Goal: Information Seeking & Learning: Check status

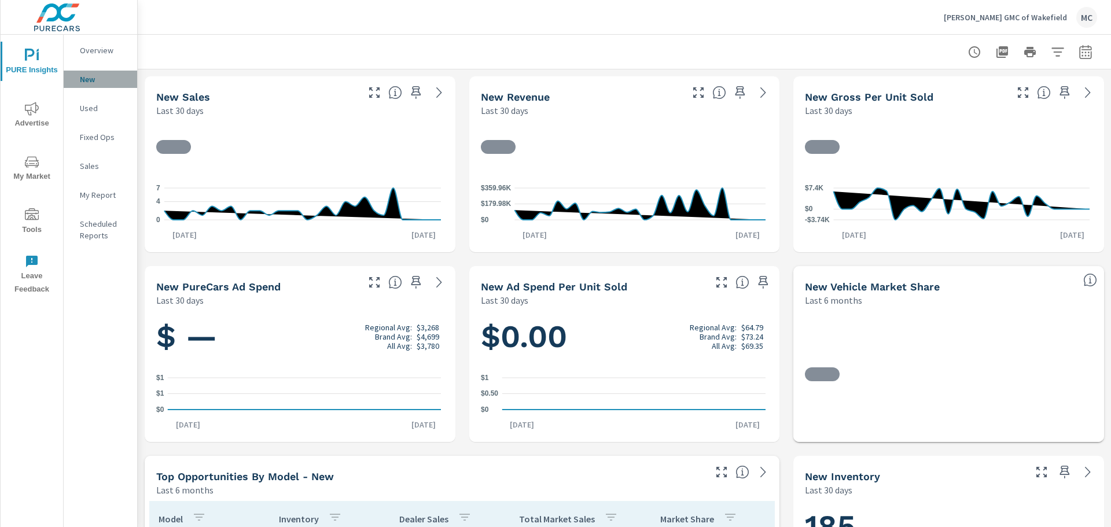
click at [86, 81] on p "New" at bounding box center [104, 80] width 48 height 12
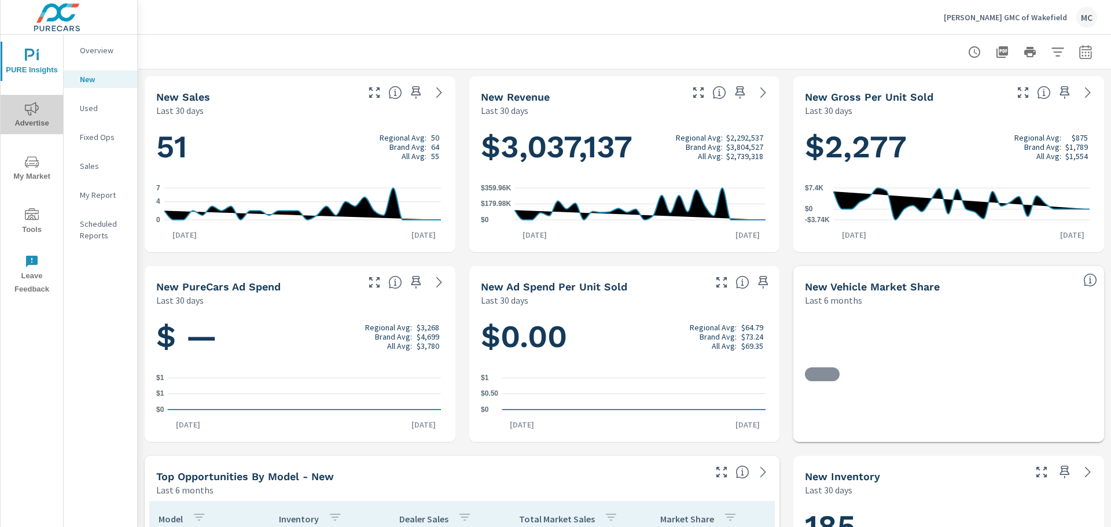
click at [27, 105] on icon "nav menu" at bounding box center [32, 108] width 14 height 13
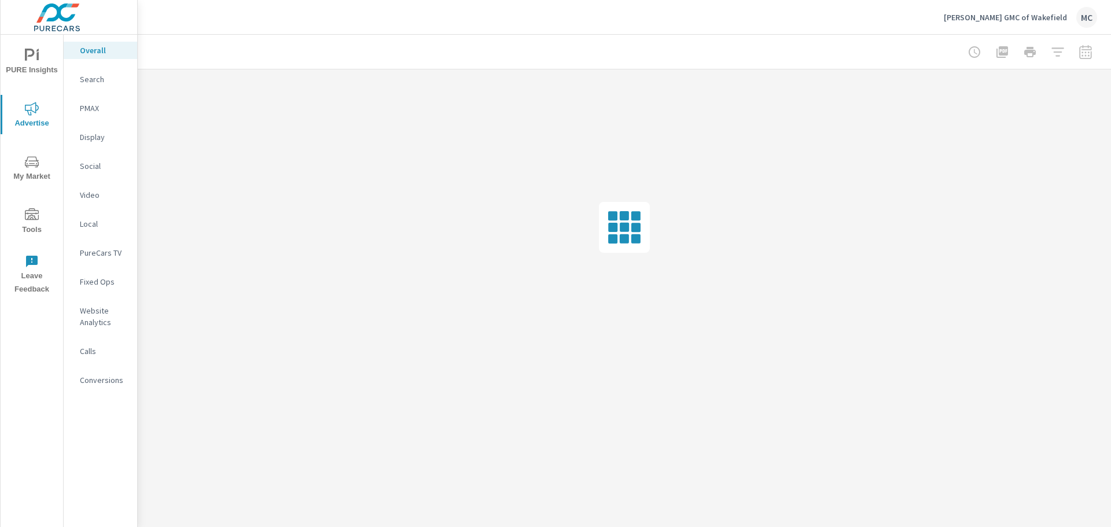
click at [94, 78] on p "Search" at bounding box center [104, 80] width 48 height 12
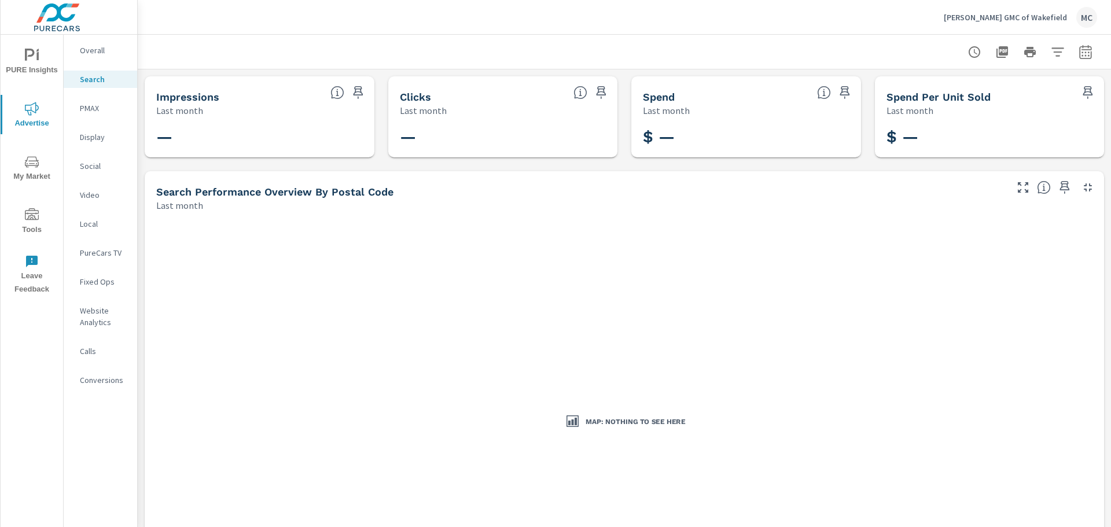
click at [94, 109] on p "PMAX" at bounding box center [104, 108] width 48 height 12
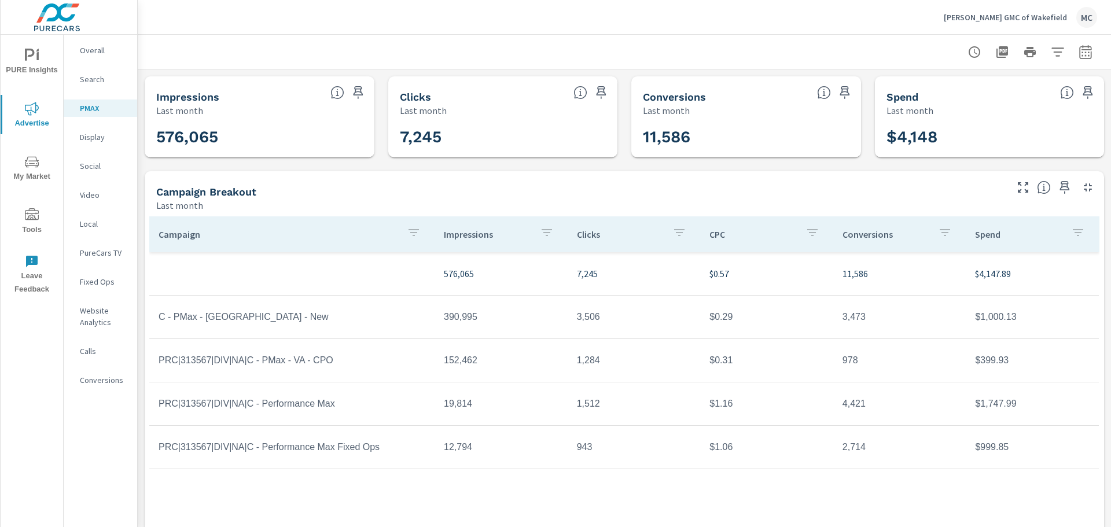
click at [94, 164] on p "Social" at bounding box center [104, 166] width 48 height 12
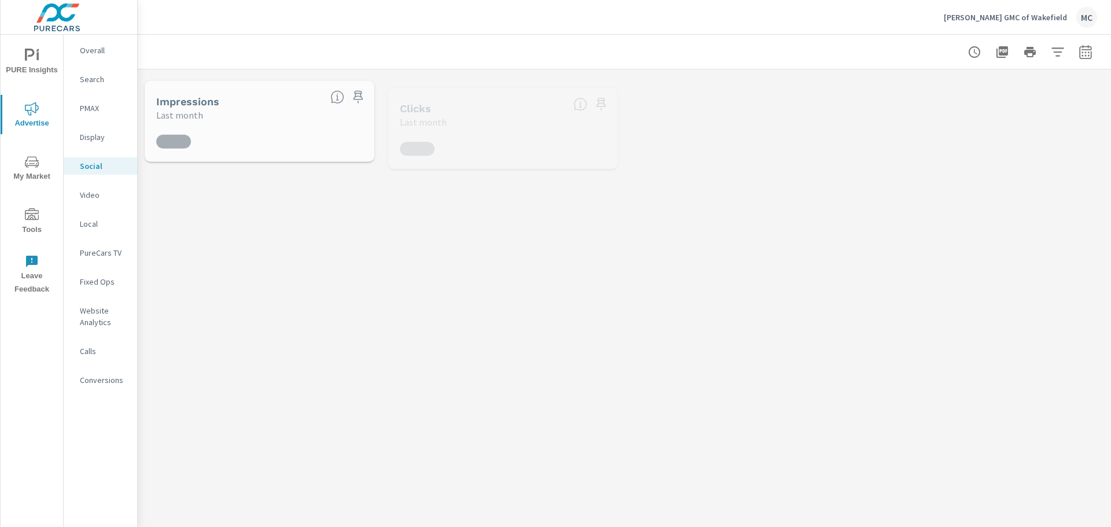
click at [212, 8] on div "[PERSON_NAME] GMC of Wakefield MC" at bounding box center [625, 17] width 946 height 34
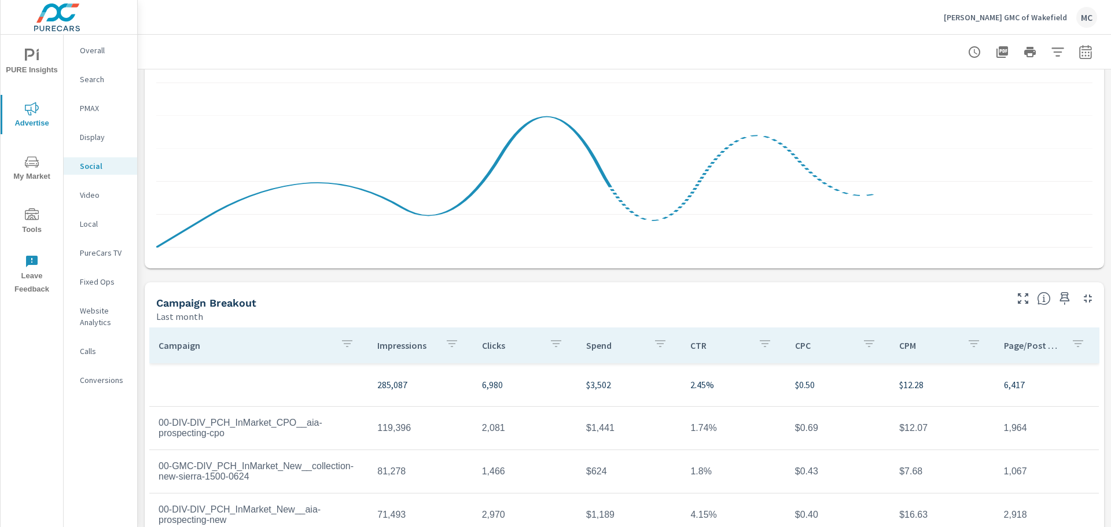
scroll to position [289, 0]
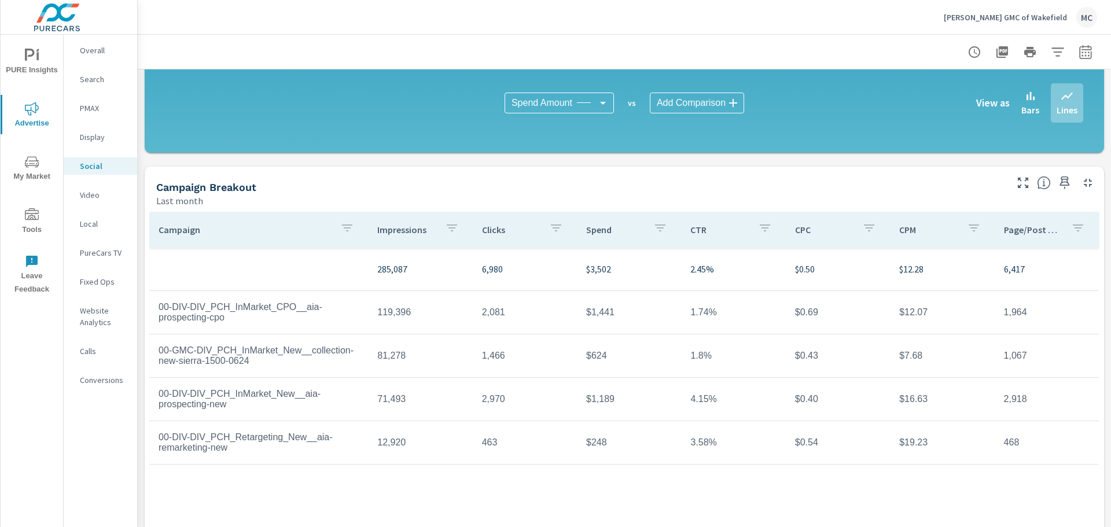
click at [35, 25] on img at bounding box center [57, 17] width 113 height 46
click at [94, 110] on p "PMAX" at bounding box center [104, 108] width 48 height 12
